Goal: Transaction & Acquisition: Obtain resource

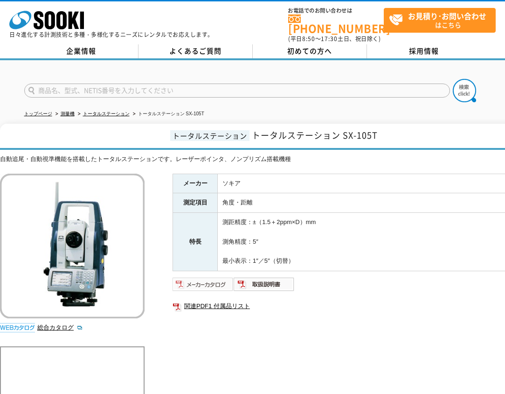
click at [207, 281] on img at bounding box center [203, 284] width 61 height 15
click at [64, 89] on input "text" at bounding box center [237, 91] width 426 height 14
type input "SLB110"
click at [453, 79] on button at bounding box center [464, 90] width 23 height 23
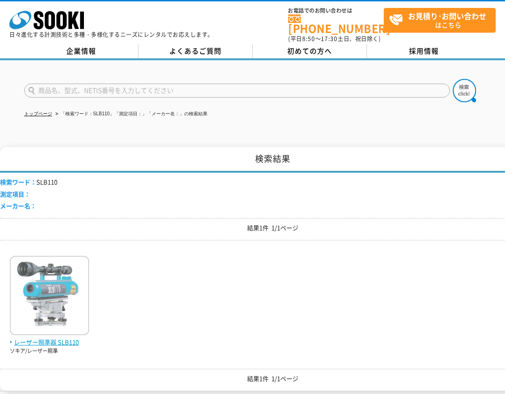
click at [47, 320] on img at bounding box center [49, 297] width 79 height 82
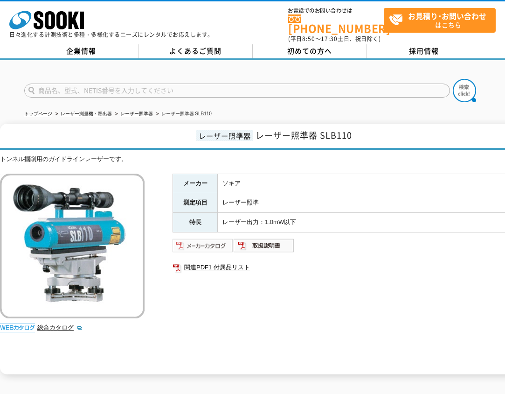
click at [222, 244] on img at bounding box center [203, 245] width 61 height 15
click at [220, 242] on img at bounding box center [203, 245] width 61 height 15
